Goal: Browse casually: Explore the website without a specific task or goal

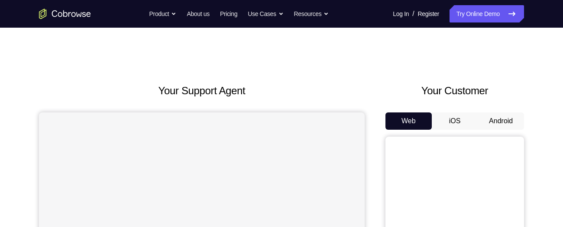
click at [499, 121] on button "Android" at bounding box center [500, 121] width 46 height 17
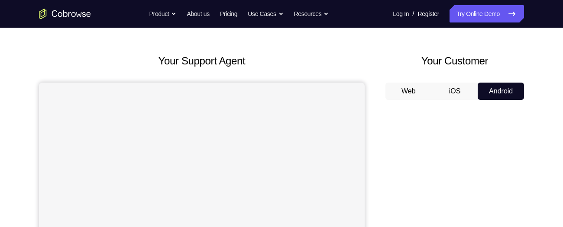
scroll to position [26, 0]
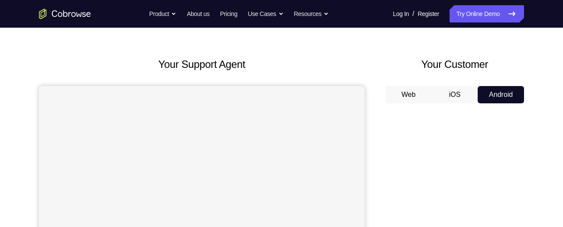
click at [499, 96] on button "Android" at bounding box center [500, 94] width 46 height 17
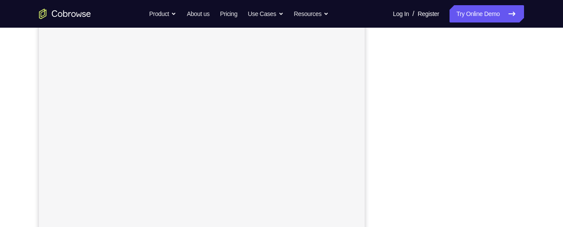
scroll to position [140, 0]
click at [409, 26] on nav "Go back Powerful, Flexible and Trustworthy. Avoid all extra friction for both A…" at bounding box center [281, 14] width 563 height 28
click at [406, 26] on nav "Go back Powerful, Flexible and Trustworthy. Avoid all extra friction for both A…" at bounding box center [281, 14] width 563 height 28
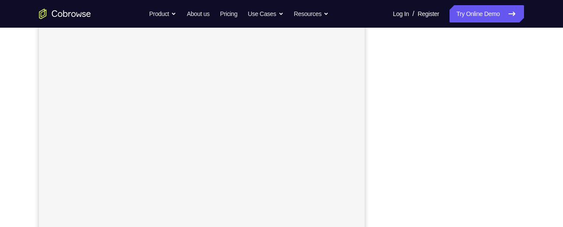
click at [492, 26] on nav "Go back Powerful, Flexible and Trustworthy. Avoid all extra friction for both A…" at bounding box center [281, 14] width 563 height 28
